Goal: Transaction & Acquisition: Book appointment/travel/reservation

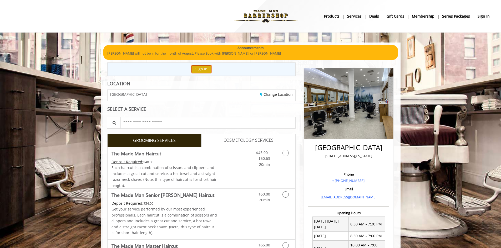
click at [202, 69] on button "Sign In" at bounding box center [201, 69] width 20 height 8
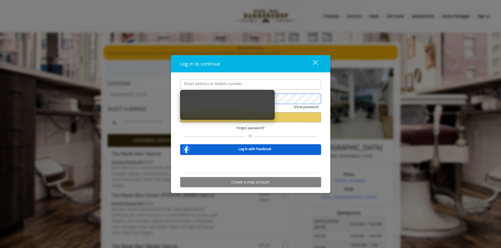
type input "**********"
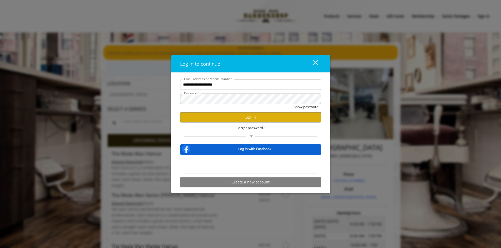
click at [220, 111] on div "Show password" at bounding box center [250, 108] width 141 height 8
click at [220, 117] on button "Log in" at bounding box center [250, 117] width 141 height 10
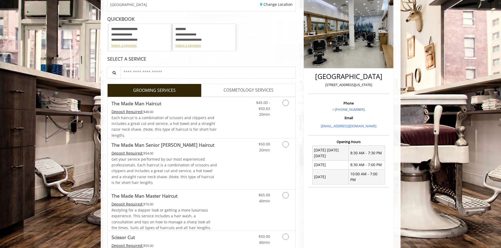
scroll to position [105, 0]
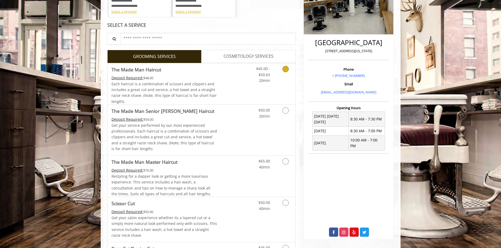
click at [237, 88] on link "Discounted Price" at bounding box center [232, 83] width 31 height 41
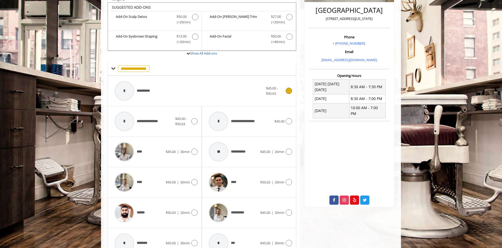
scroll to position [140, 0]
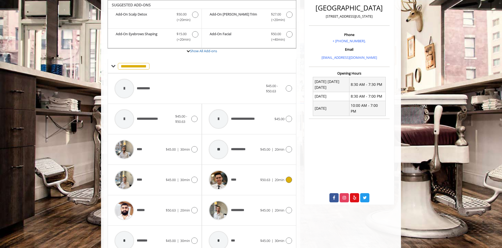
click at [243, 178] on div "****" at bounding box center [233, 180] width 54 height 25
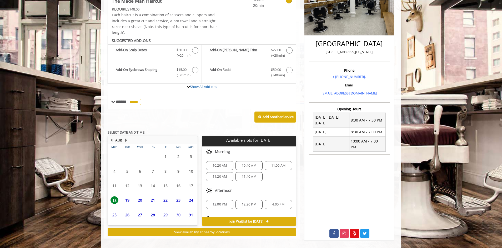
scroll to position [108, 0]
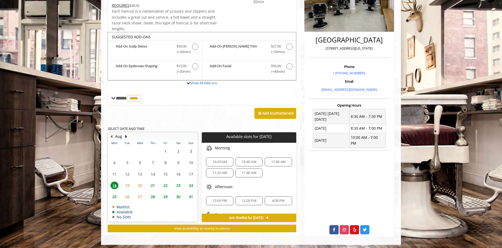
click at [218, 163] on span "10:20 AM" at bounding box center [219, 162] width 14 height 4
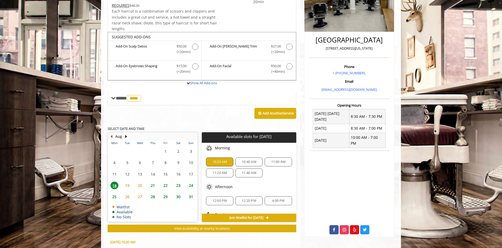
scroll to position [203, 0]
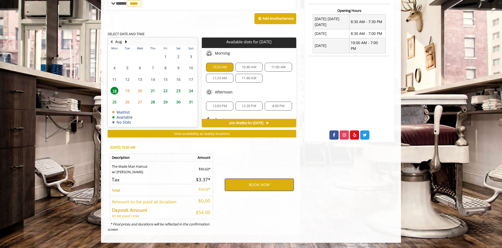
click at [262, 186] on button "BOOK NOW" at bounding box center [259, 185] width 69 height 12
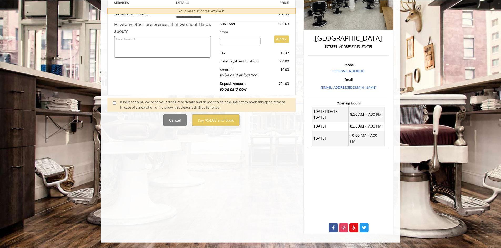
scroll to position [0, 0]
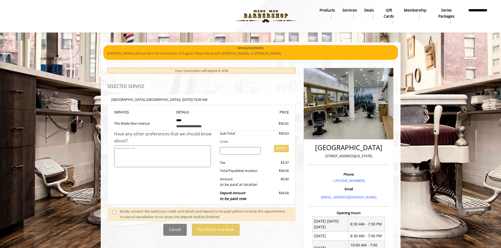
click at [112, 212] on span at bounding box center [117, 214] width 16 height 11
click at [110, 213] on span at bounding box center [117, 214] width 16 height 11
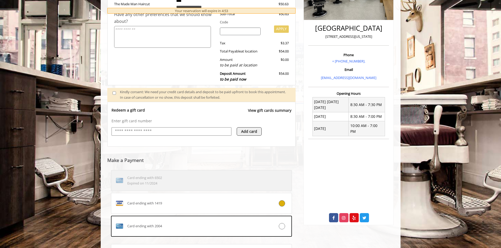
scroll to position [173, 0]
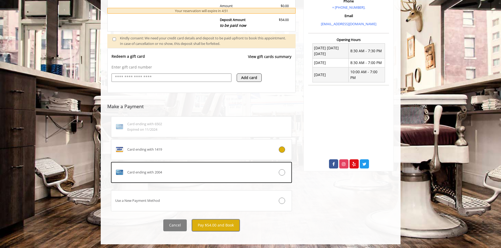
click at [214, 226] on button "Pay $54.00 and Book" at bounding box center [216, 226] width 48 height 12
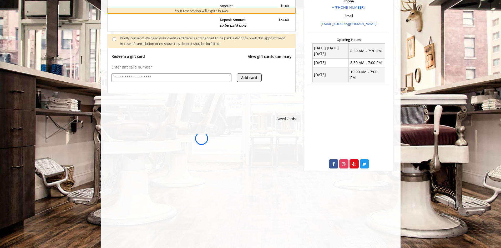
scroll to position [0, 0]
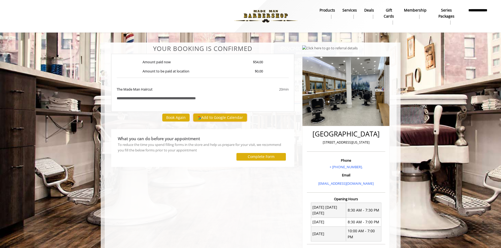
click at [232, 117] on button "Add to Google Calendar" at bounding box center [220, 118] width 54 height 8
